Goal: Task Accomplishment & Management: Manage account settings

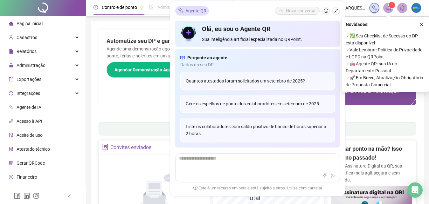
click at [38, 39] on div "Cadastros" at bounding box center [42, 37] width 83 height 13
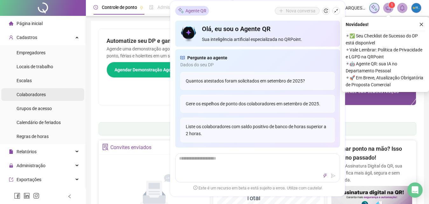
click at [49, 95] on li "Colaboradores" at bounding box center [42, 94] width 83 height 13
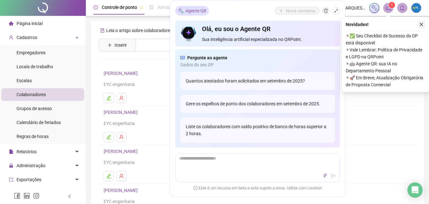
click at [420, 24] on icon "close" at bounding box center [420, 24] width 3 height 3
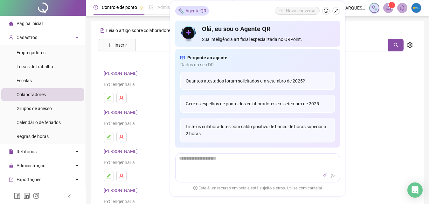
click at [125, 58] on div "[PERSON_NAME] o artigo sobre colaboradores Assista o vídeo Faça um tour [PERSON…" at bounding box center [256, 148] width 317 height 247
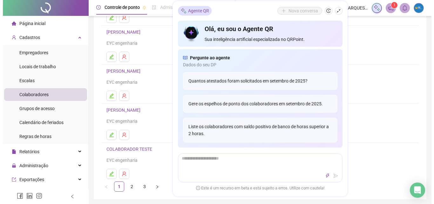
scroll to position [97, 0]
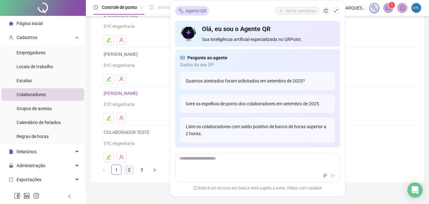
click at [128, 171] on link "2" at bounding box center [129, 170] width 10 height 10
click at [385, 97] on h4 "[PERSON_NAME]" at bounding box center [257, 94] width 307 height 8
click at [338, 8] on button "button" at bounding box center [336, 11] width 8 height 8
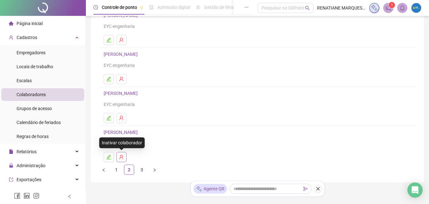
click at [120, 155] on icon "user-delete" at bounding box center [121, 157] width 5 height 5
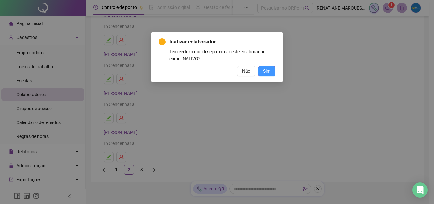
click at [267, 70] on span "Sim" at bounding box center [266, 71] width 7 height 7
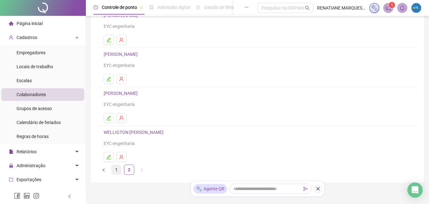
click at [117, 172] on link "1" at bounding box center [117, 170] width 10 height 10
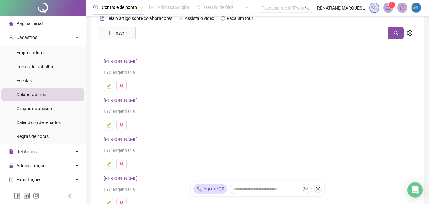
scroll to position [0, 0]
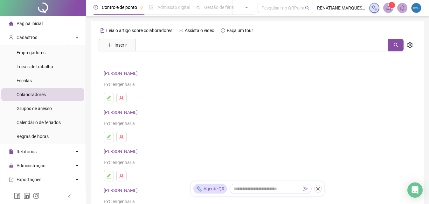
click at [24, 24] on span "Página inicial" at bounding box center [30, 23] width 26 height 5
